Goal: Information Seeking & Learning: Learn about a topic

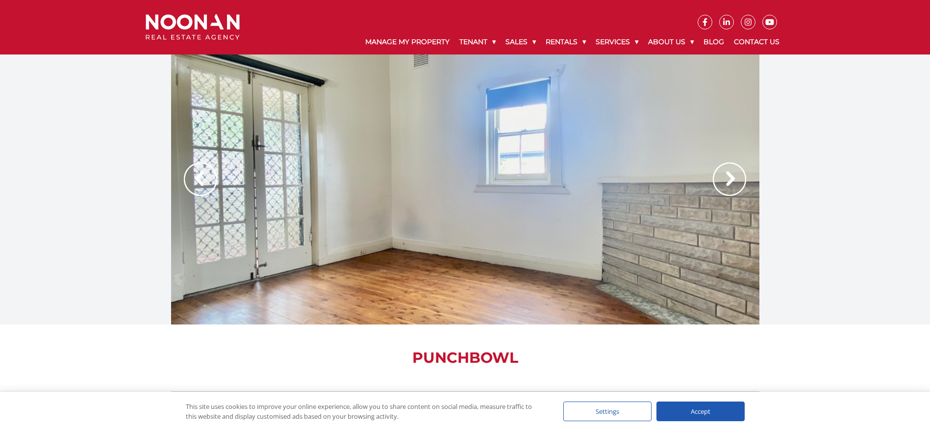
click at [620, 286] on div "Accept" at bounding box center [701, 411] width 88 height 20
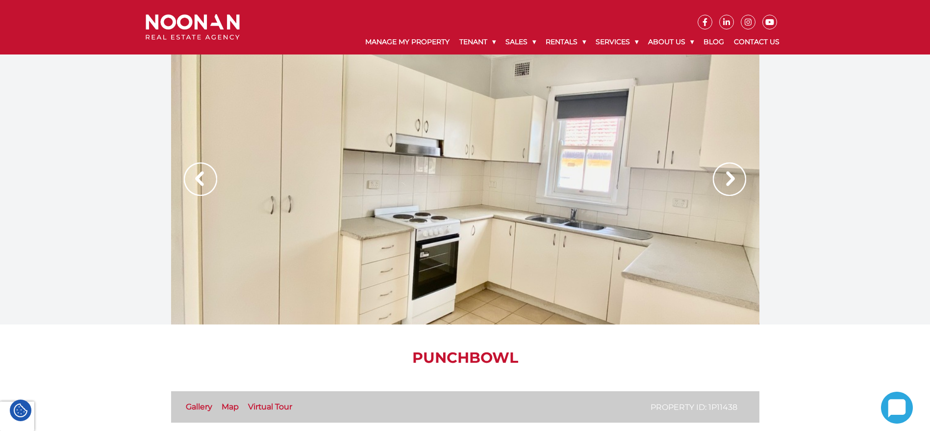
drag, startPoint x: 709, startPoint y: 406, endPoint x: 742, endPoint y: 406, distance: 32.4
click at [620, 286] on li "Property ID: 1P11438" at bounding box center [698, 407] width 94 height 12
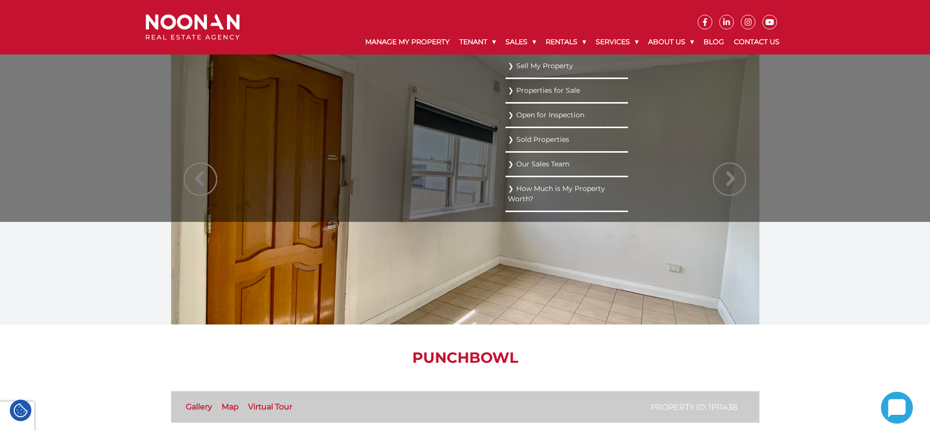
click at [590, 145] on link "Sold Properties" at bounding box center [567, 139] width 118 height 13
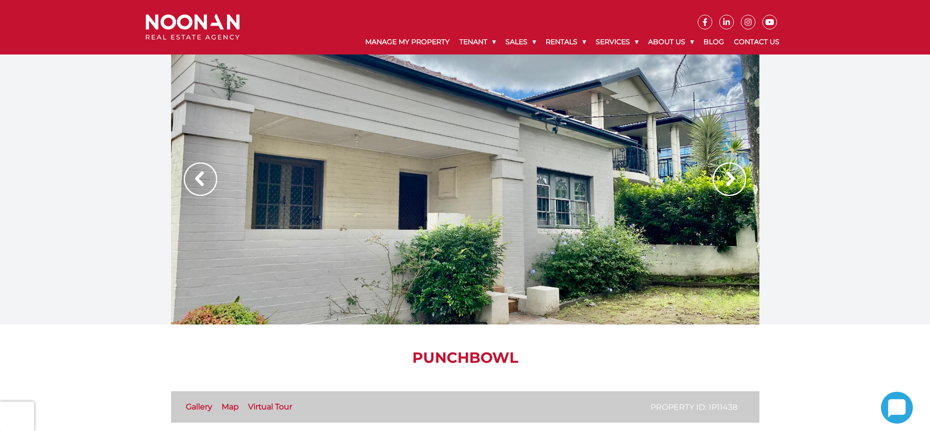
click at [462, 137] on div at bounding box center [465, 189] width 589 height 270
click at [733, 183] on img at bounding box center [729, 178] width 33 height 33
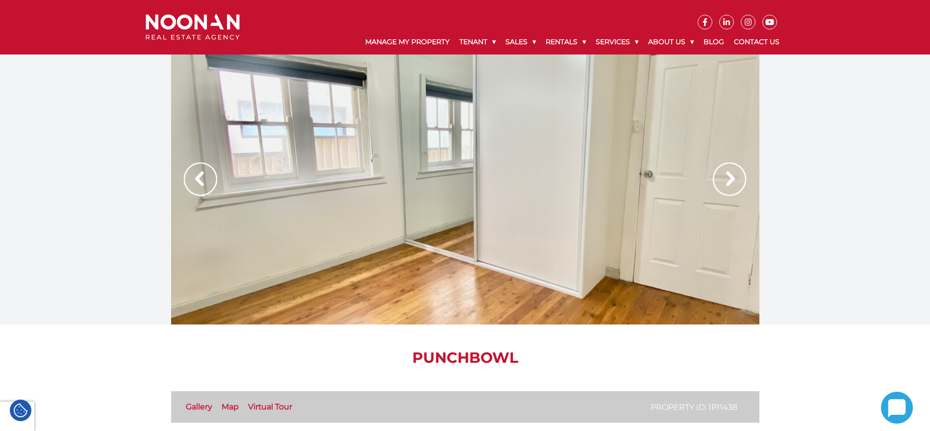
click at [733, 183] on img at bounding box center [729, 178] width 33 height 33
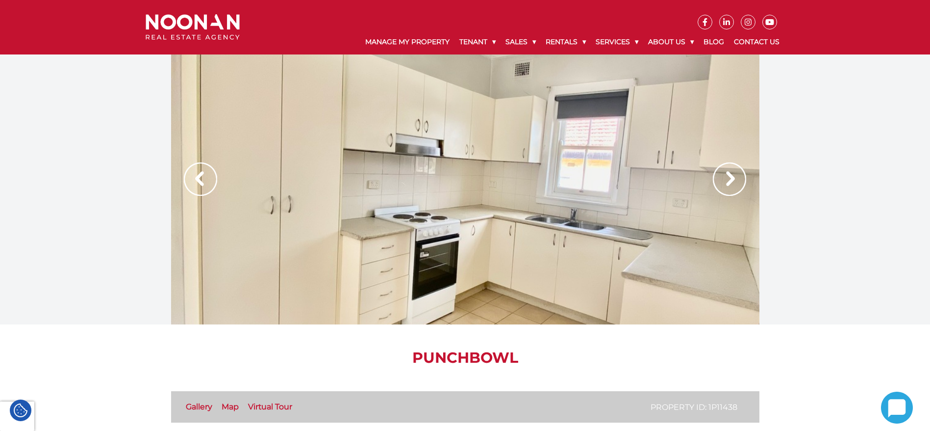
click at [733, 183] on img at bounding box center [729, 178] width 33 height 33
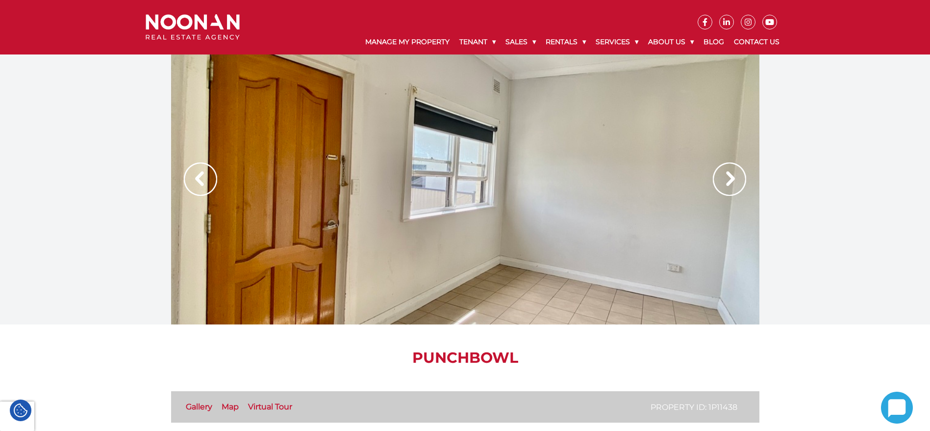
click at [733, 183] on img at bounding box center [729, 178] width 33 height 33
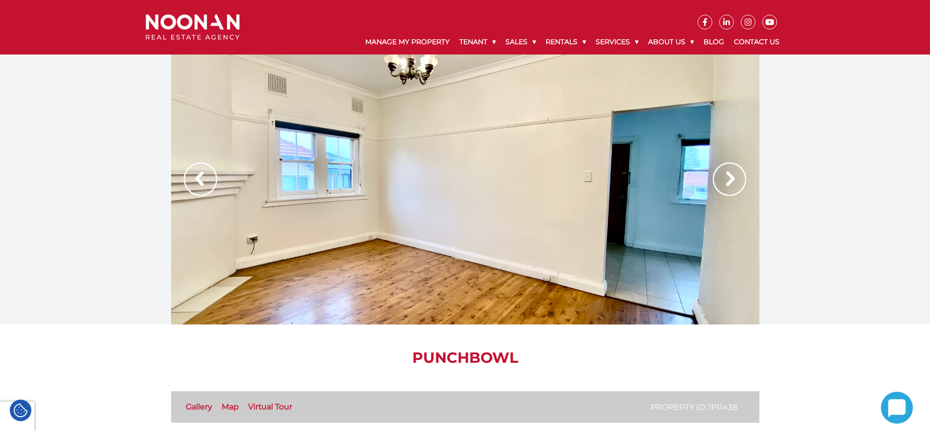
click at [733, 183] on img at bounding box center [729, 178] width 33 height 33
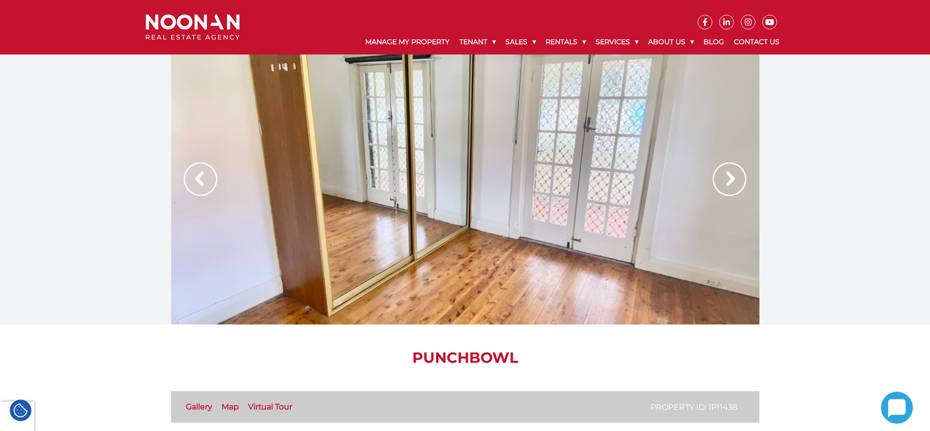
click at [733, 183] on img at bounding box center [729, 178] width 33 height 33
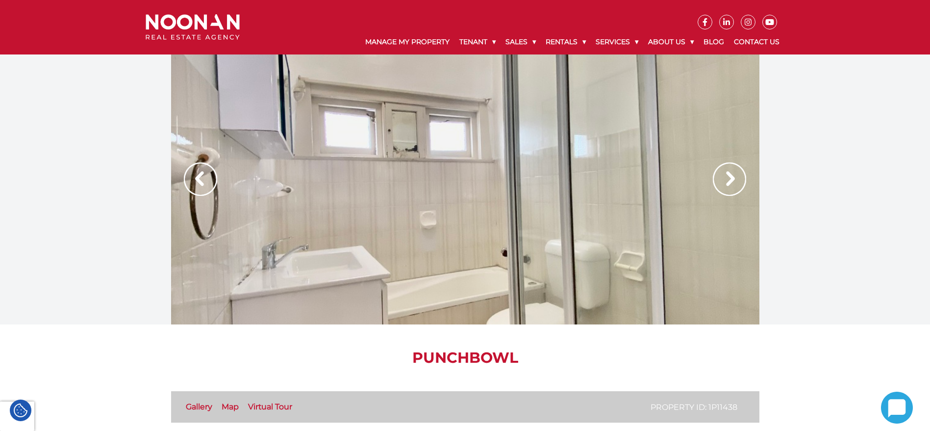
click at [733, 183] on img at bounding box center [729, 178] width 33 height 33
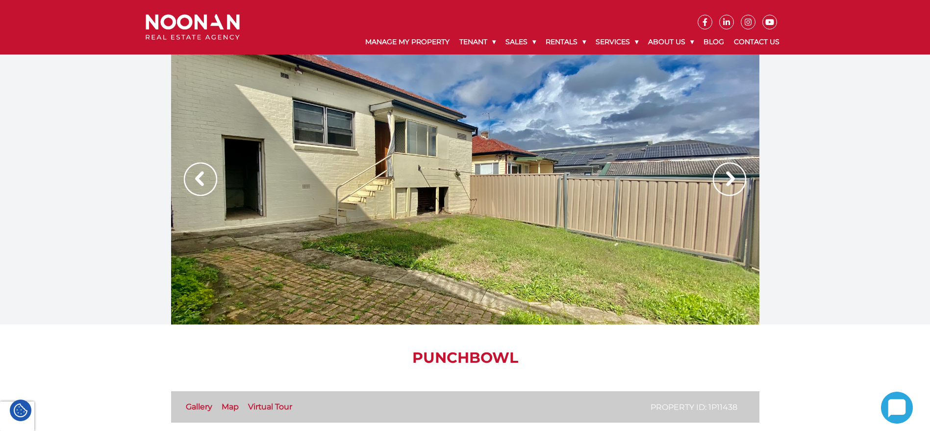
click at [200, 179] on img at bounding box center [200, 178] width 33 height 33
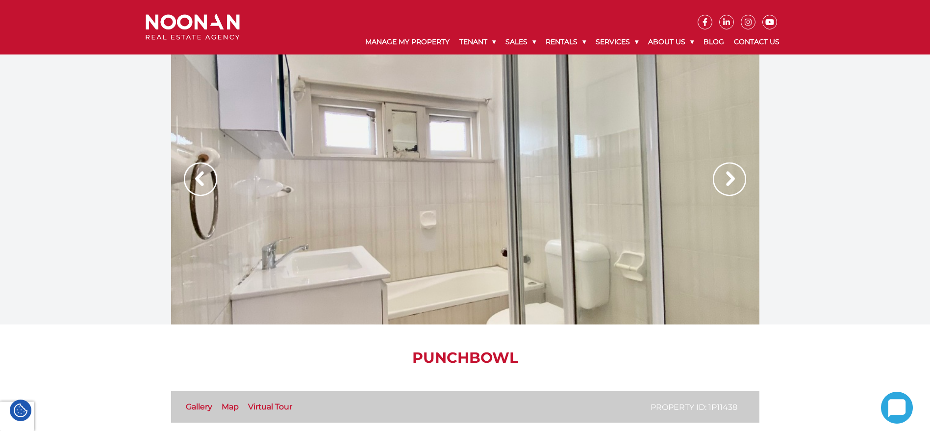
click at [742, 180] on img at bounding box center [729, 178] width 33 height 33
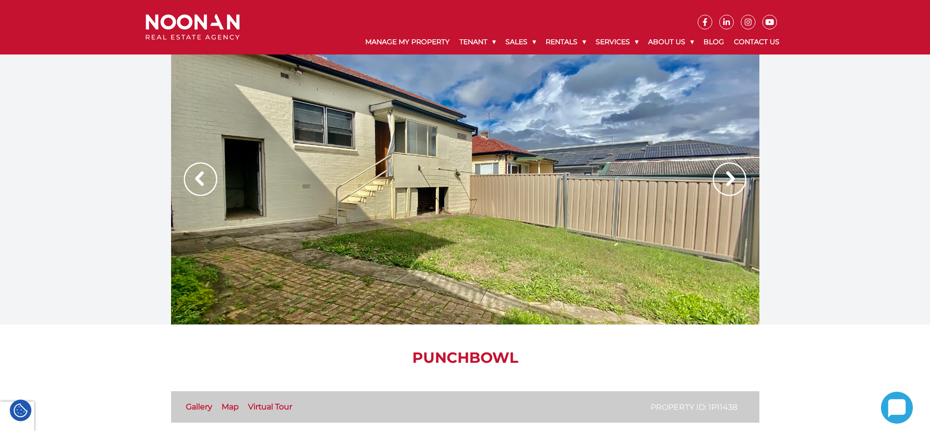
click at [742, 180] on img at bounding box center [729, 178] width 33 height 33
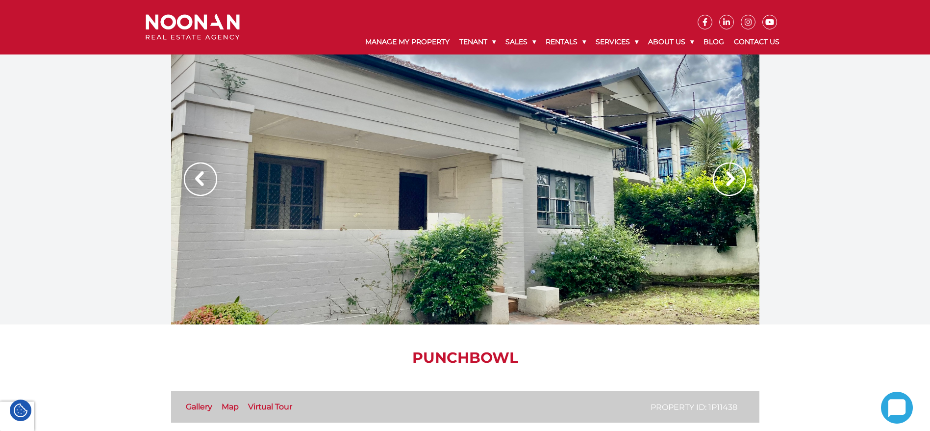
click at [742, 180] on img at bounding box center [729, 178] width 33 height 33
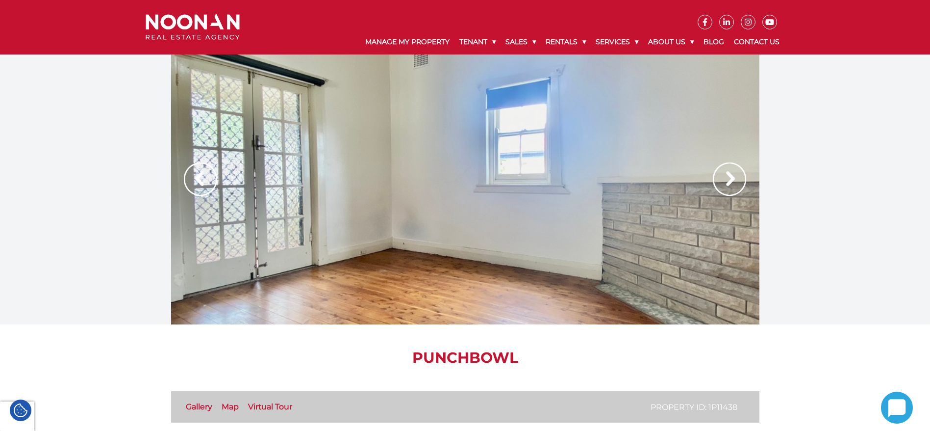
click at [742, 180] on img at bounding box center [729, 178] width 33 height 33
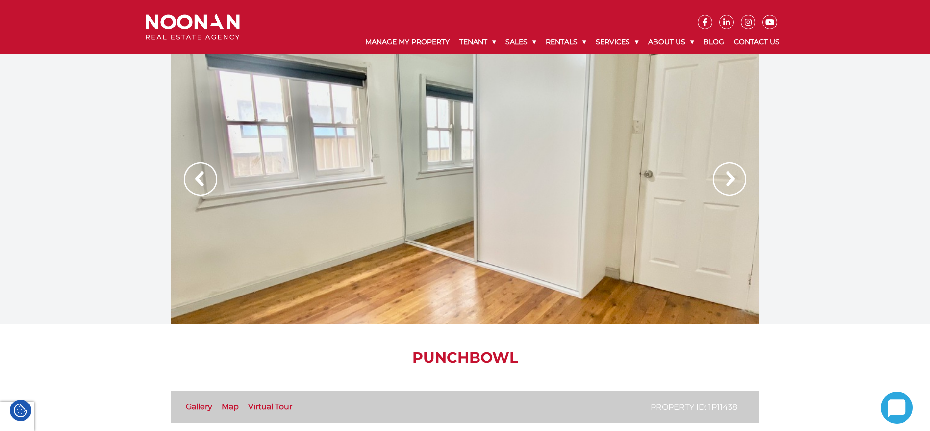
click at [200, 173] on img at bounding box center [200, 178] width 33 height 33
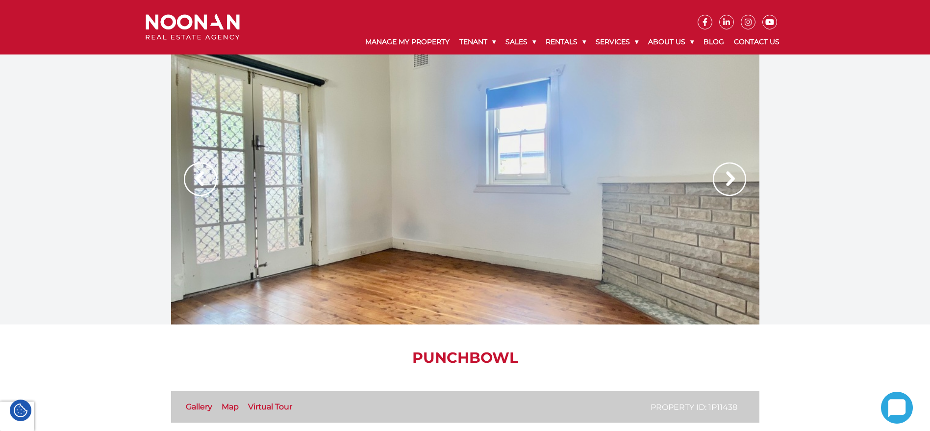
click at [723, 174] on img at bounding box center [729, 178] width 33 height 33
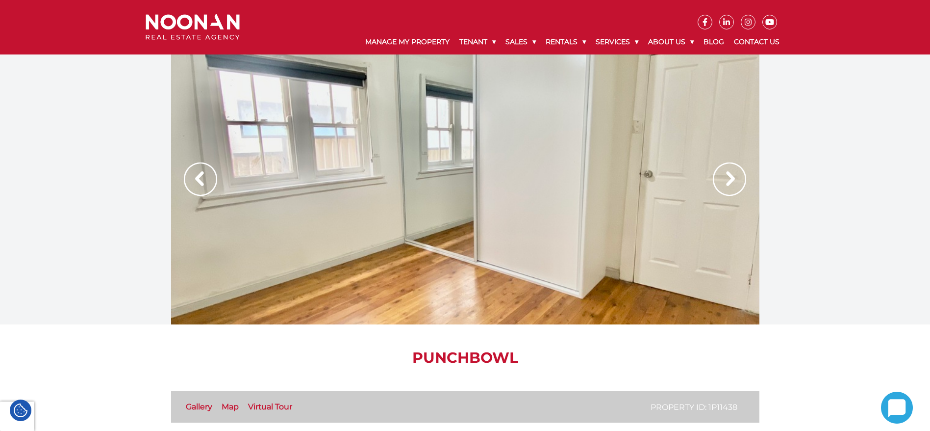
click at [723, 174] on img at bounding box center [729, 178] width 33 height 33
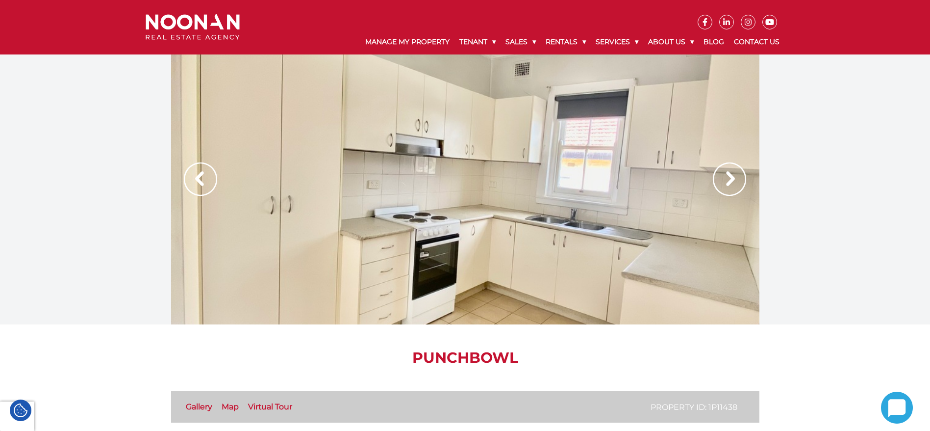
click at [723, 174] on img at bounding box center [729, 178] width 33 height 33
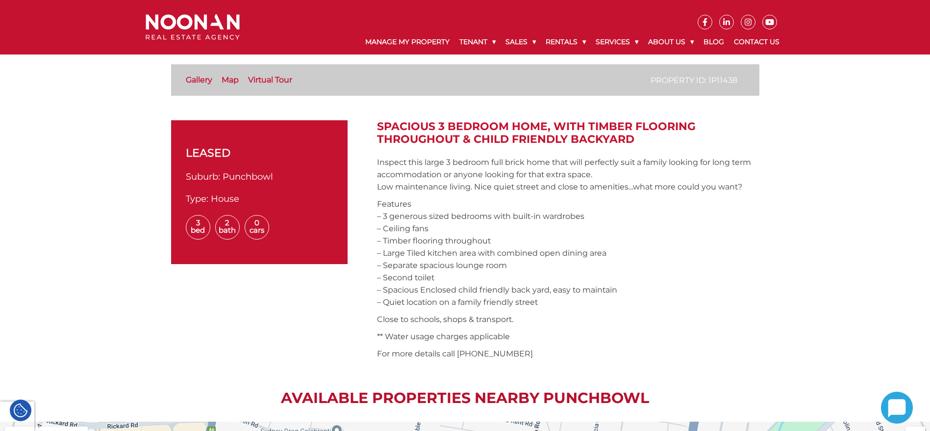
scroll to position [204, 0]
